Goal: Information Seeking & Learning: Learn about a topic

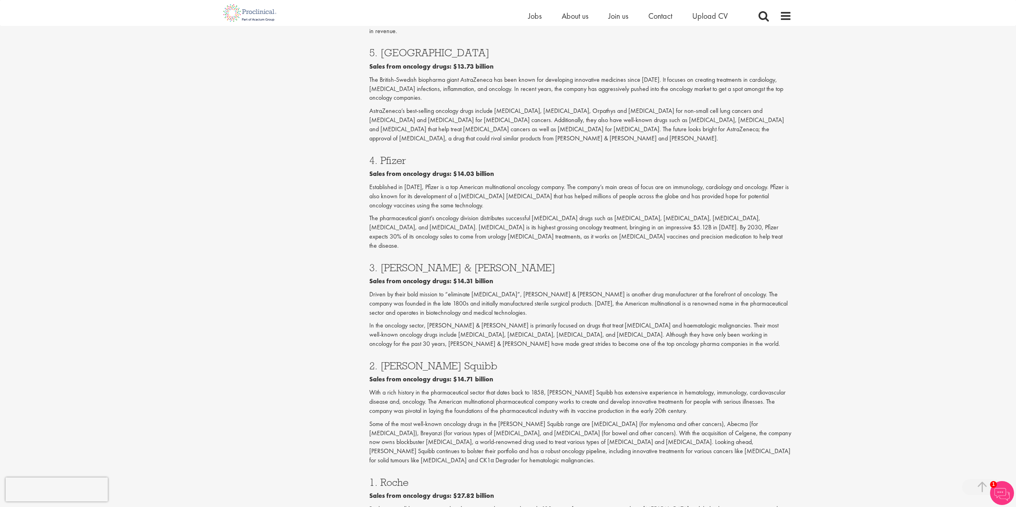
scroll to position [1064, 0]
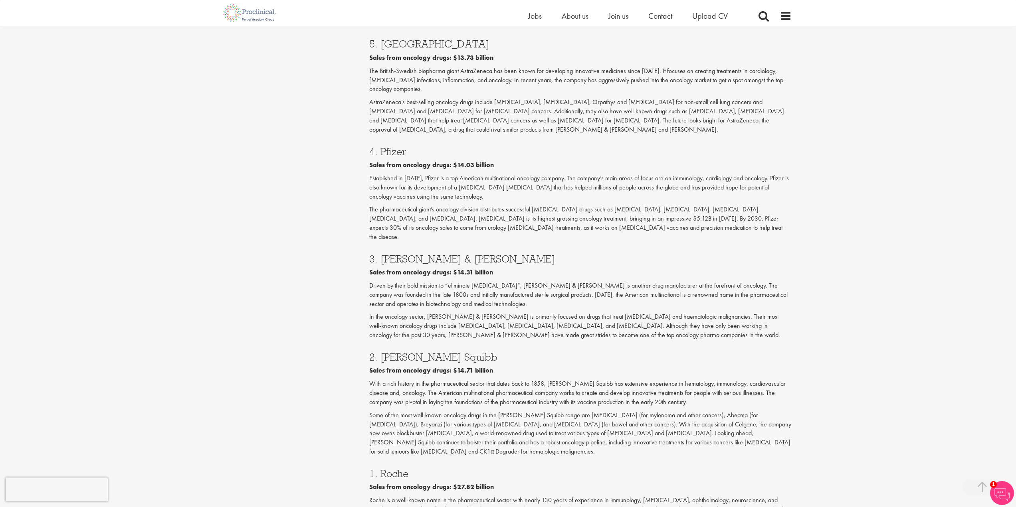
click at [384, 411] on p "Some of the most well-known oncology drugs in the [PERSON_NAME] Squibb range ar…" at bounding box center [580, 433] width 422 height 45
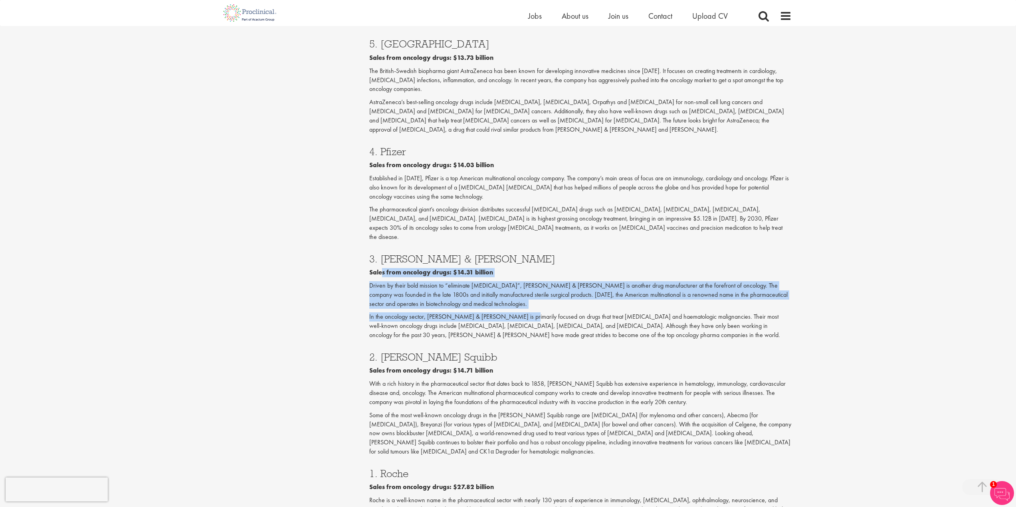
drag, startPoint x: 380, startPoint y: 204, endPoint x: 519, endPoint y: 253, distance: 147.2
click at [518, 252] on div "3. Johnson & Johnson Sales from oncology drugs: $14.31 billion Driven by their …" at bounding box center [580, 295] width 434 height 98
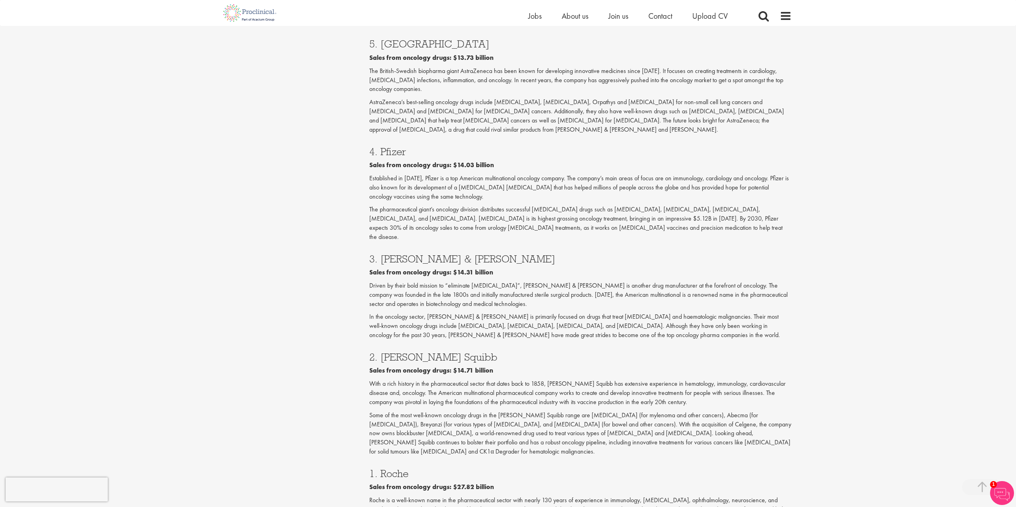
click at [520, 312] on p "In the oncology sector, Johnson & Johnson is primarily focused on drugs that tr…" at bounding box center [580, 326] width 422 height 28
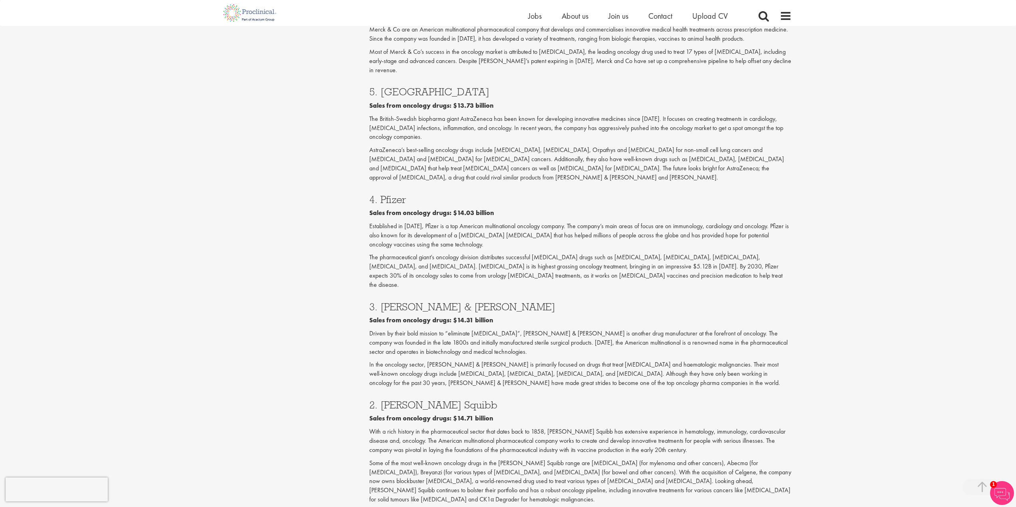
scroll to position [998, 0]
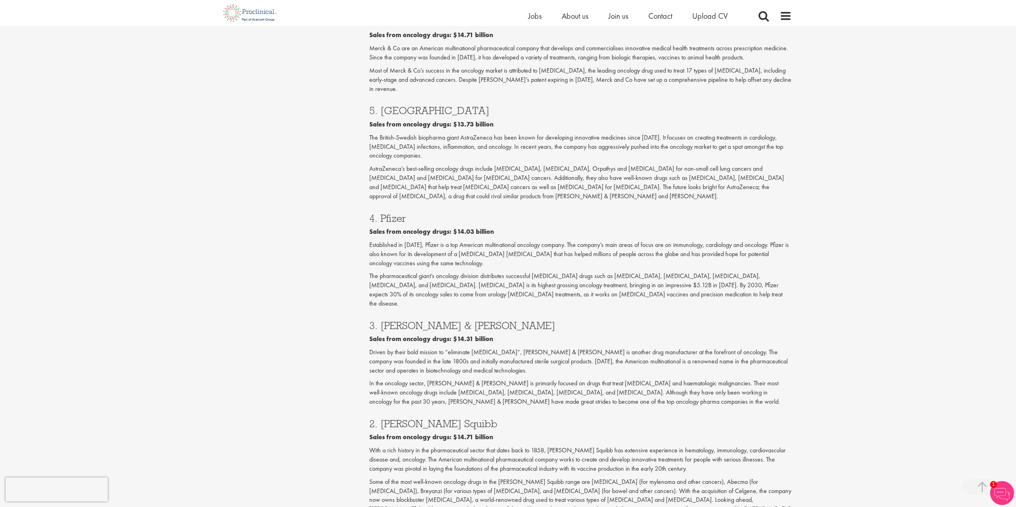
click at [433, 320] on h3 "3. Johnson & Johnson" at bounding box center [580, 325] width 422 height 10
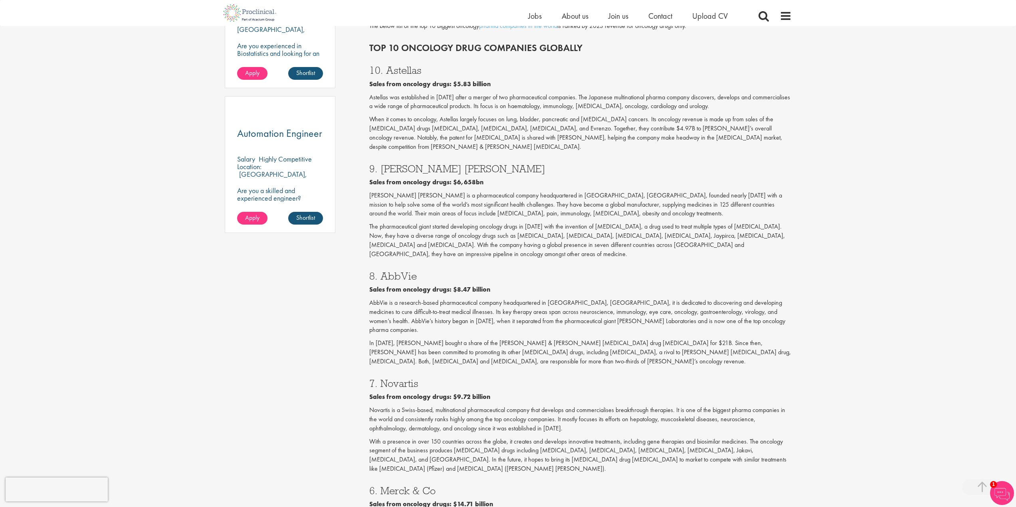
scroll to position [399, 0]
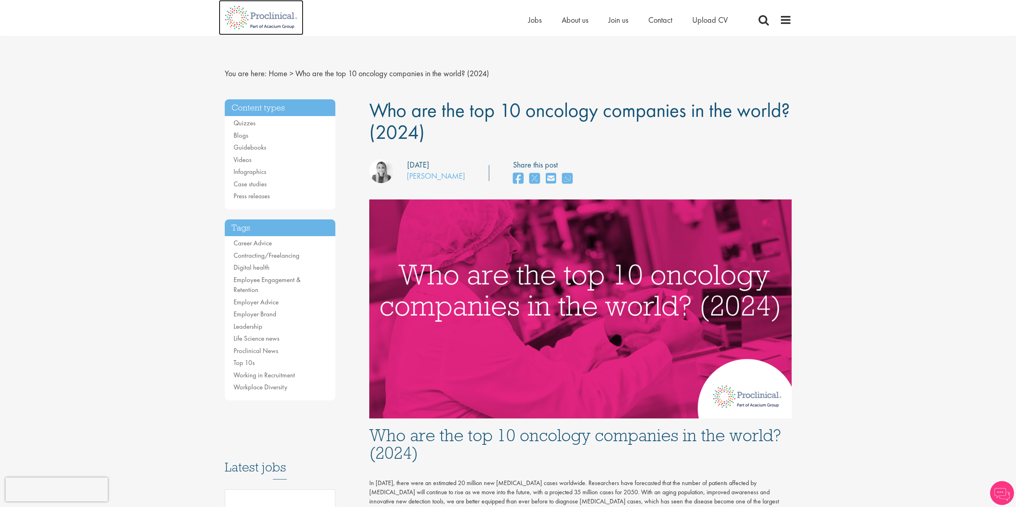
click at [270, 19] on img at bounding box center [261, 17] width 85 height 35
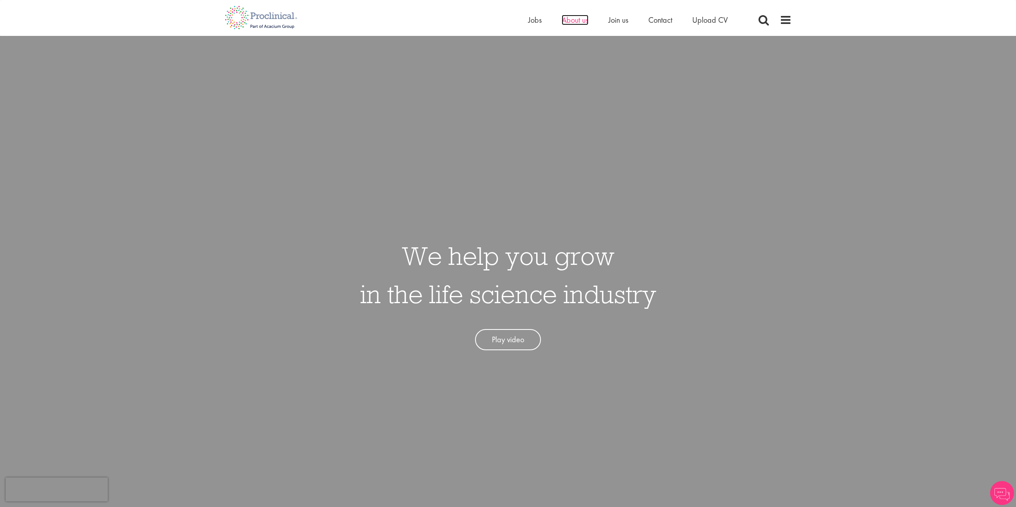
click at [577, 20] on span "About us" at bounding box center [574, 20] width 27 height 10
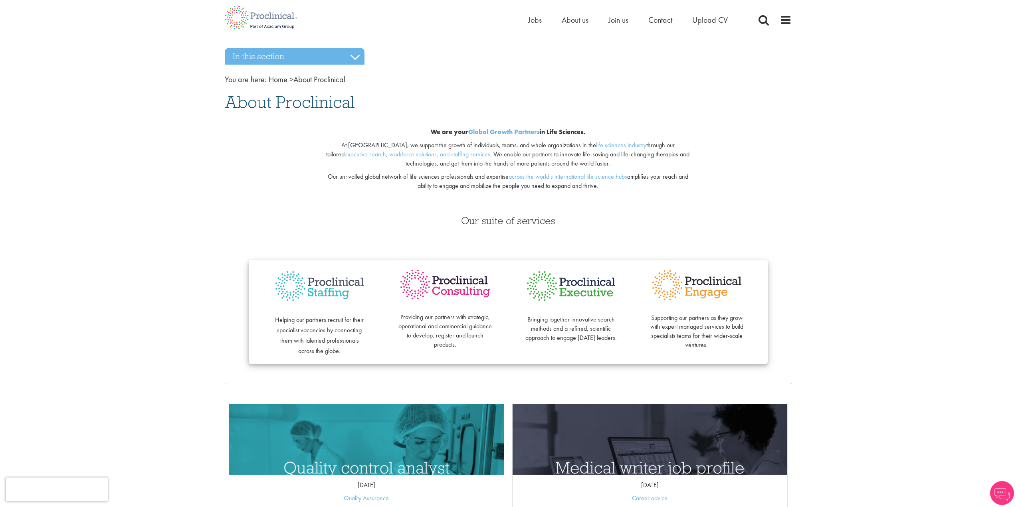
click at [259, 215] on div "Our suite of services Helping our partners recruit for their specialist vacanci…" at bounding box center [508, 296] width 579 height 176
